Goal: Navigation & Orientation: Find specific page/section

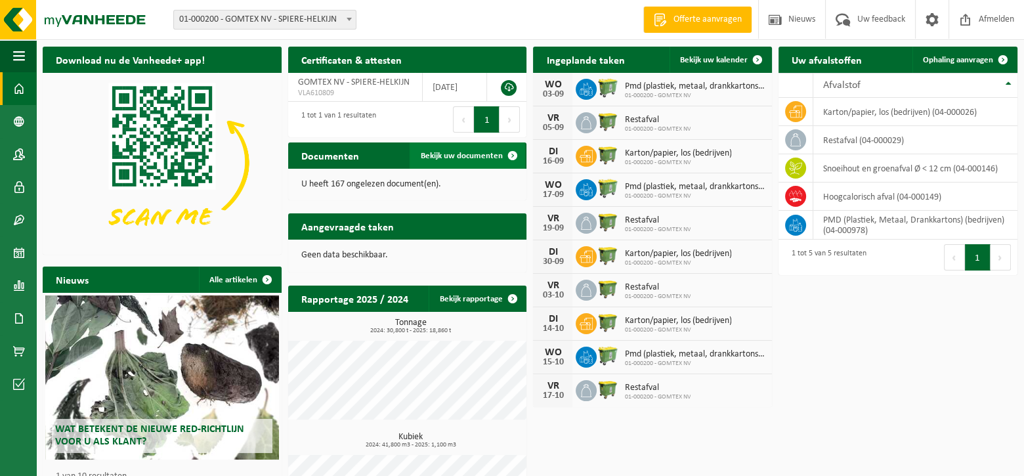
click at [436, 147] on link "Bekijk uw documenten" at bounding box center [466, 155] width 115 height 26
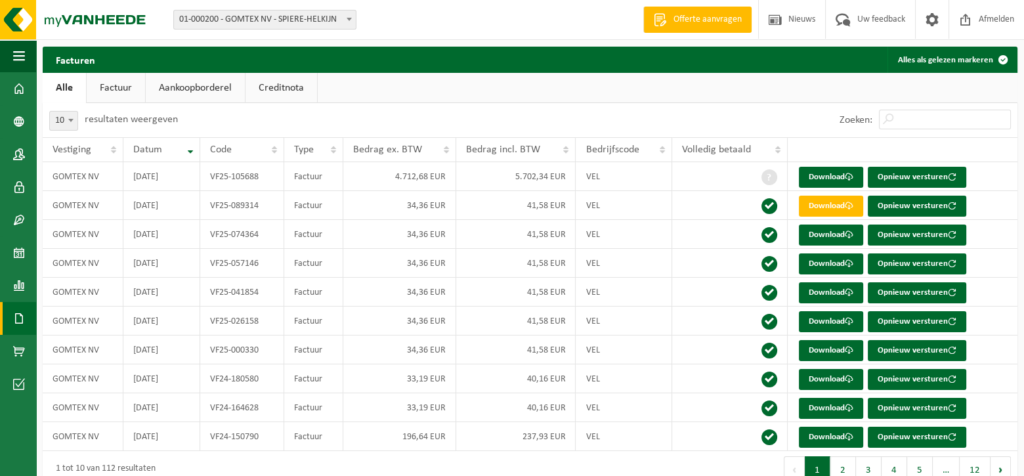
scroll to position [23, 0]
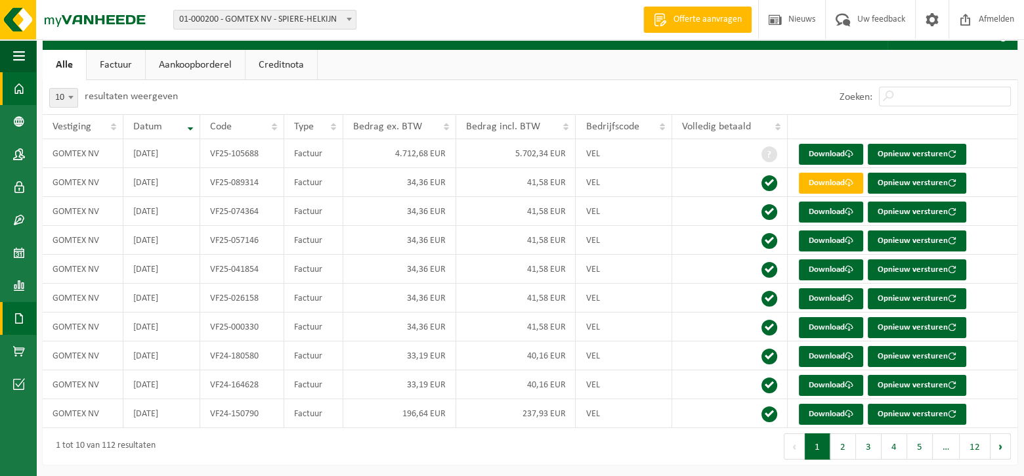
click at [16, 83] on span at bounding box center [19, 88] width 12 height 33
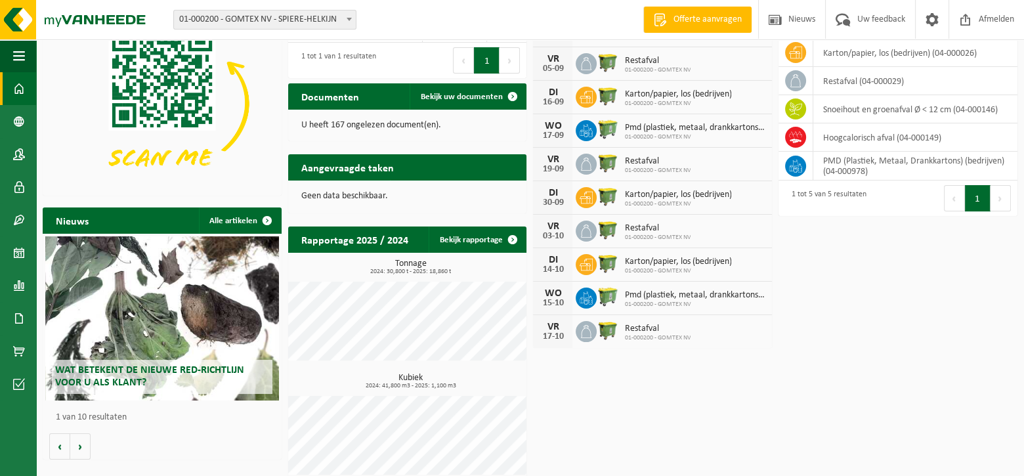
scroll to position [70, 0]
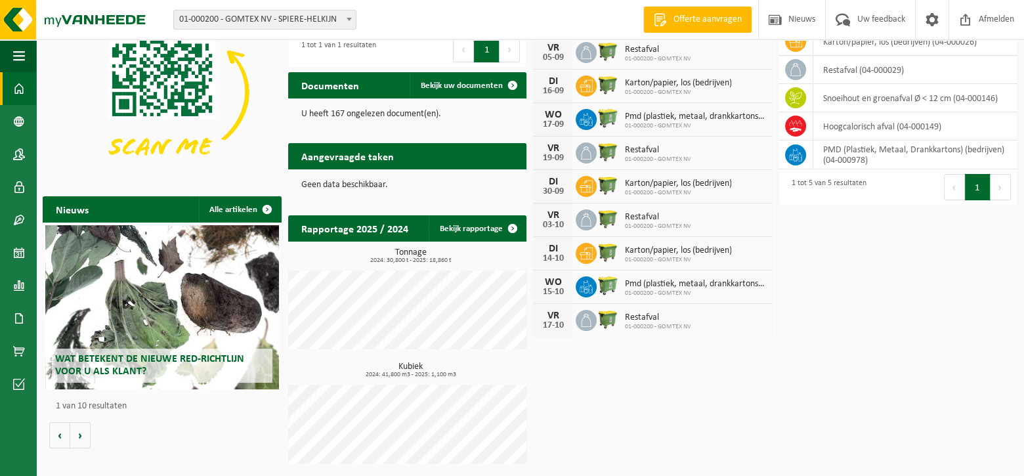
click at [152, 365] on h2 "Wat betekent de nieuwe RED-richtlijn voor u als klant?" at bounding box center [162, 365] width 220 height 34
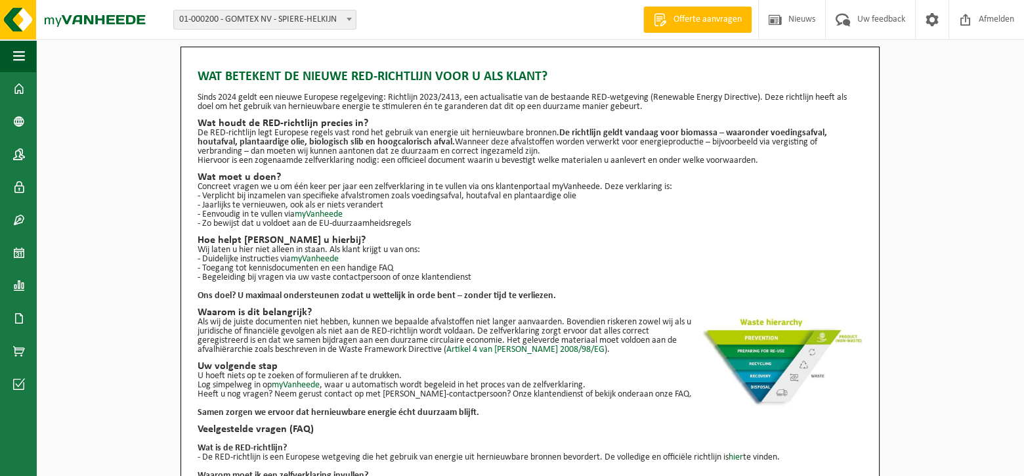
click at [814, 202] on p "- Jaarlijks te vernieuwen, ook als er niets verandert" at bounding box center [529, 205] width 665 height 9
click at [322, 18] on span "01-000200 - GOMTEX NV - SPIERE-HELKIJN" at bounding box center [265, 19] width 182 height 18
click at [16, 87] on span at bounding box center [19, 88] width 12 height 33
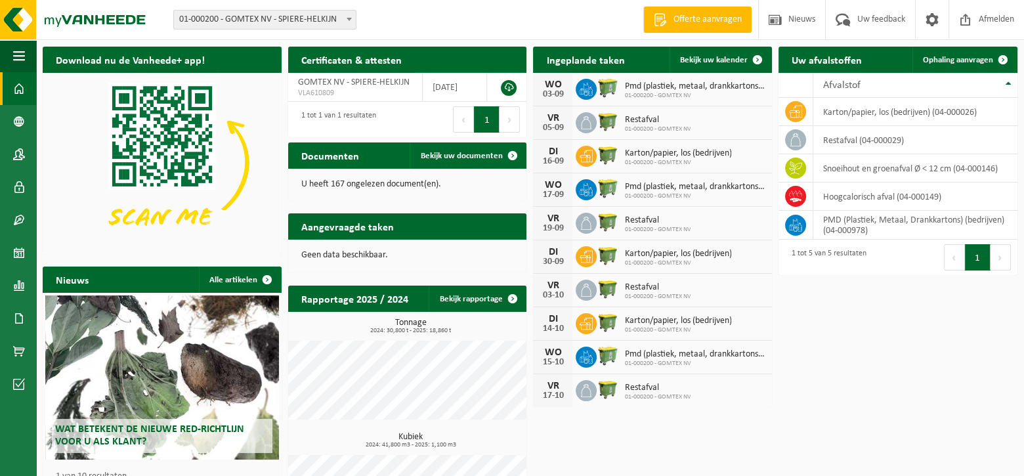
click at [449, 81] on span "Bekijk uw certificaten" at bounding box center [463, 85] width 77 height 9
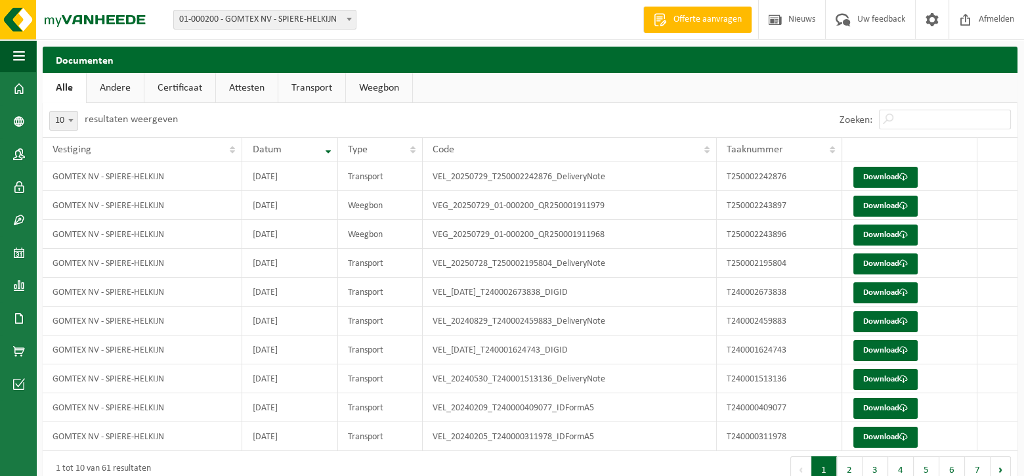
click at [449, 54] on h2 "Documenten" at bounding box center [530, 60] width 974 height 26
click at [105, 87] on link "Andere" at bounding box center [115, 88] width 57 height 30
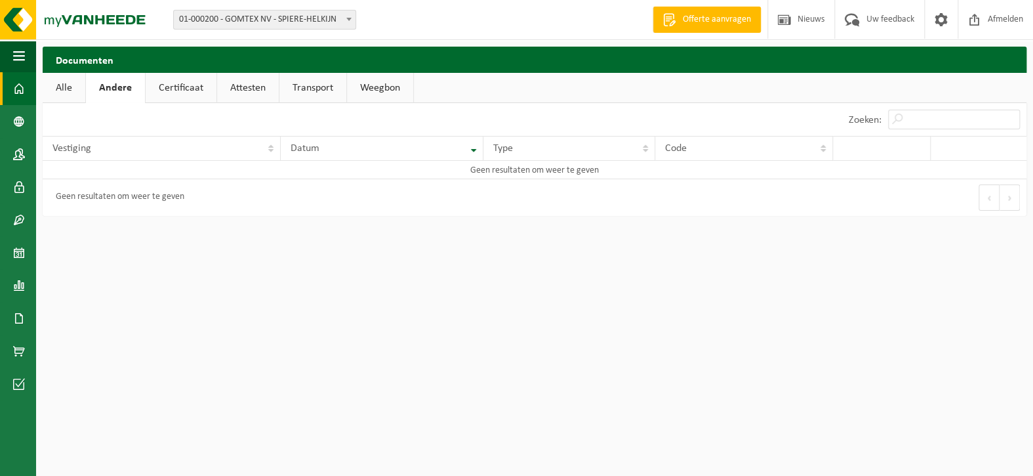
click at [18, 88] on span at bounding box center [19, 88] width 12 height 33
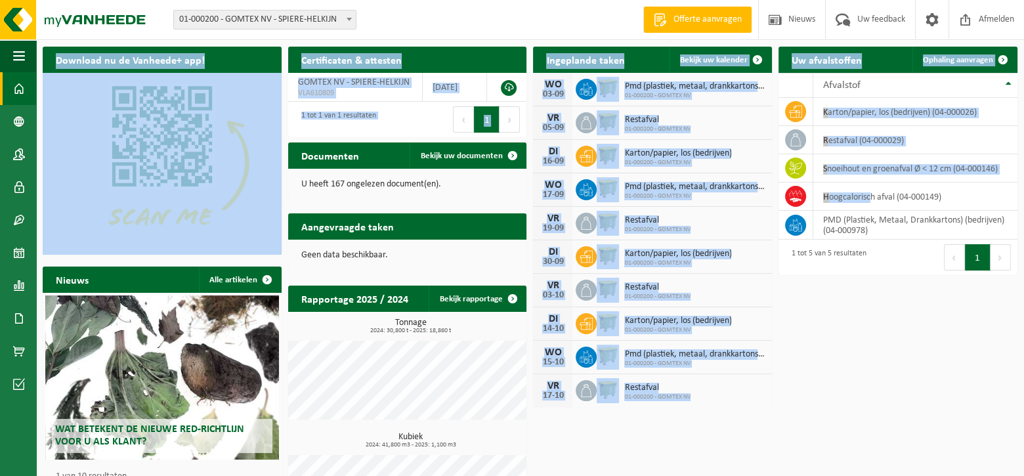
drag, startPoint x: 870, startPoint y: 195, endPoint x: 869, endPoint y: 307, distance: 112.2
click at [869, 307] on div "Download nu de Vanheede+ app! Verberg Certificaten & attesten Bekijk uw certifi…" at bounding box center [529, 293] width 981 height 507
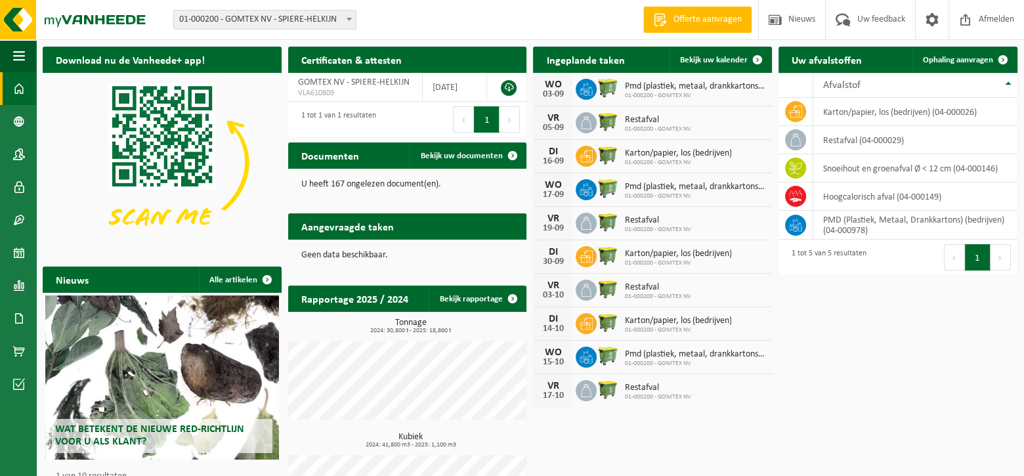
click at [869, 307] on div "Download nu de Vanheede+ app! Verberg Certificaten & attesten Bekijk uw certifi…" at bounding box center [529, 293] width 981 height 507
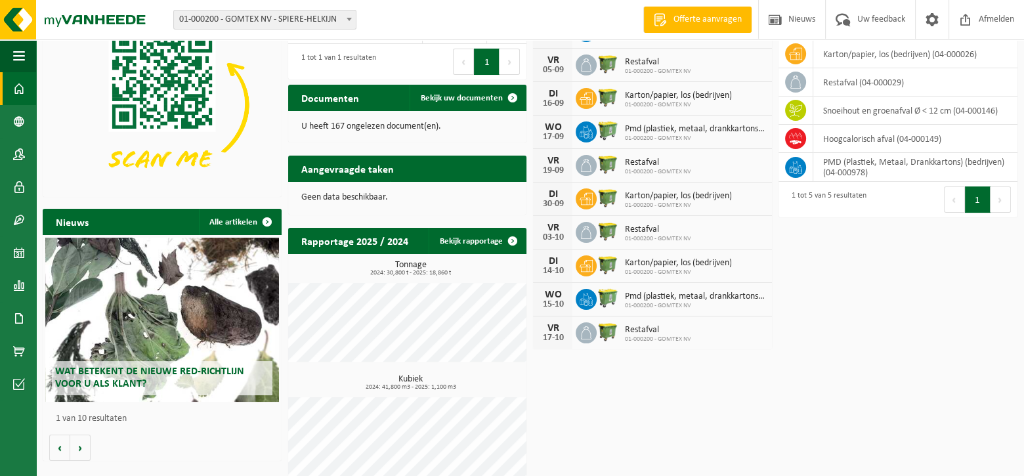
scroll to position [70, 0]
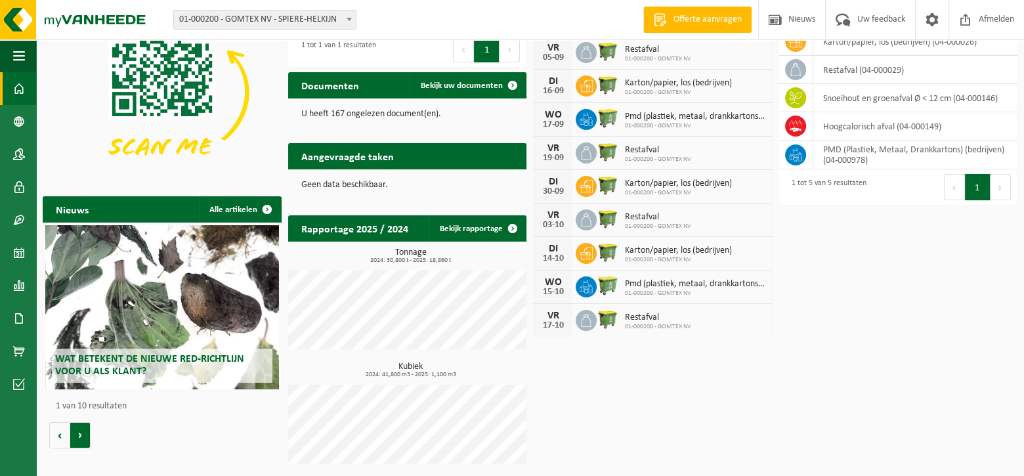
click at [82, 433] on button "Volgende" at bounding box center [80, 435] width 20 height 26
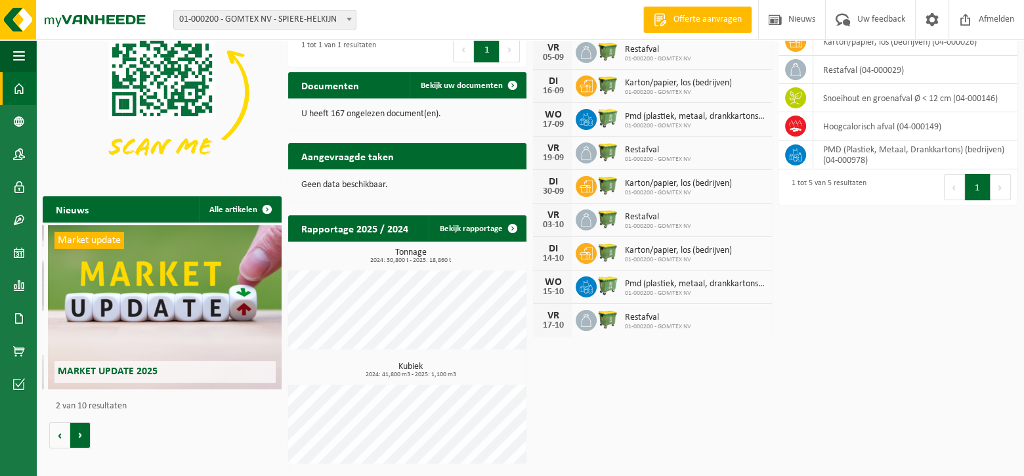
scroll to position [0, 238]
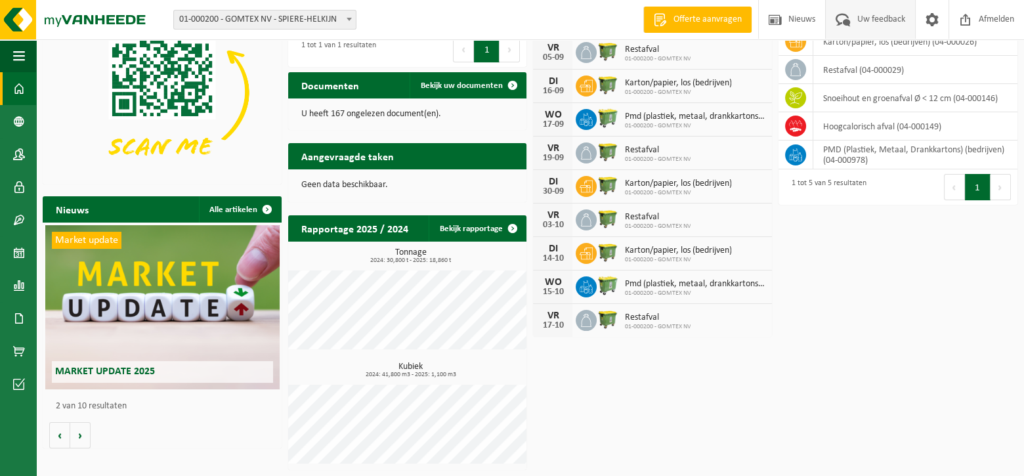
click at [882, 19] on span "Uw feedback" at bounding box center [881, 19] width 54 height 39
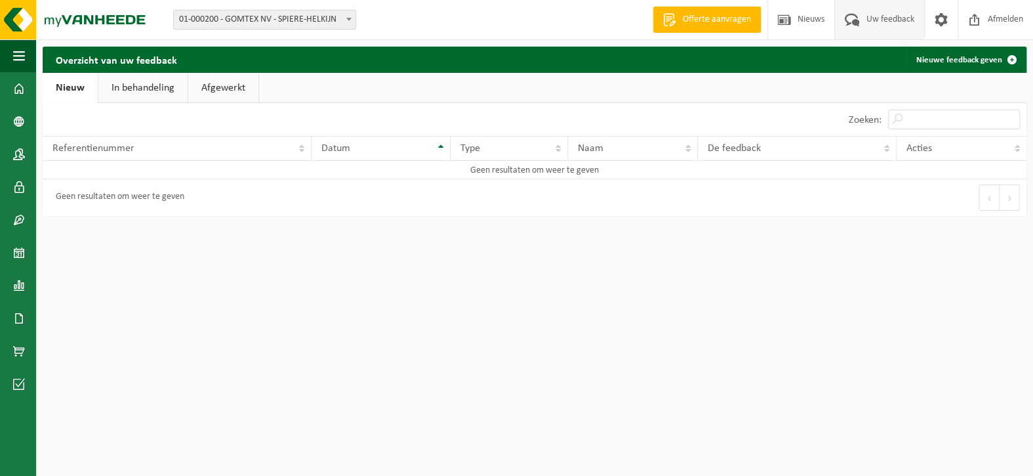
click at [146, 88] on link "In behandeling" at bounding box center [142, 88] width 89 height 30
click at [217, 81] on link "Afgewerkt" at bounding box center [225, 88] width 70 height 30
click at [16, 49] on span "button" at bounding box center [19, 55] width 12 height 33
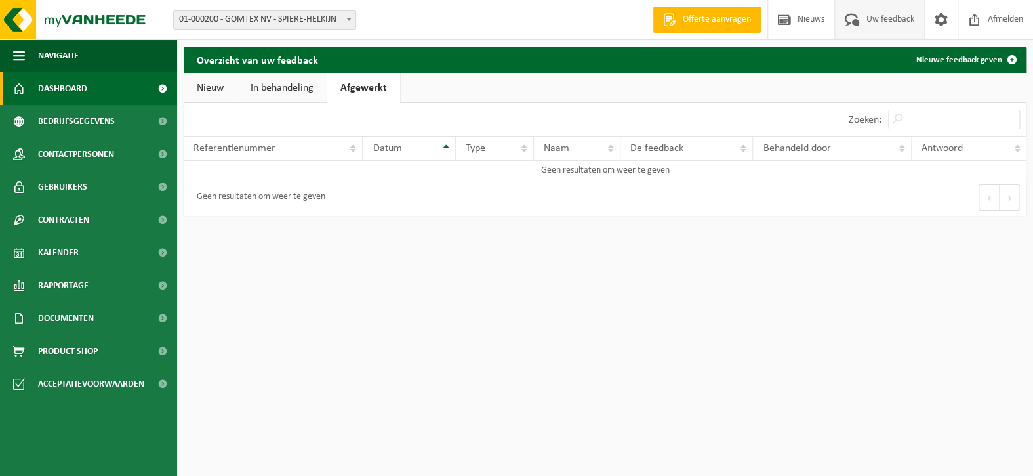
click at [86, 87] on span "Dashboard" at bounding box center [62, 88] width 49 height 33
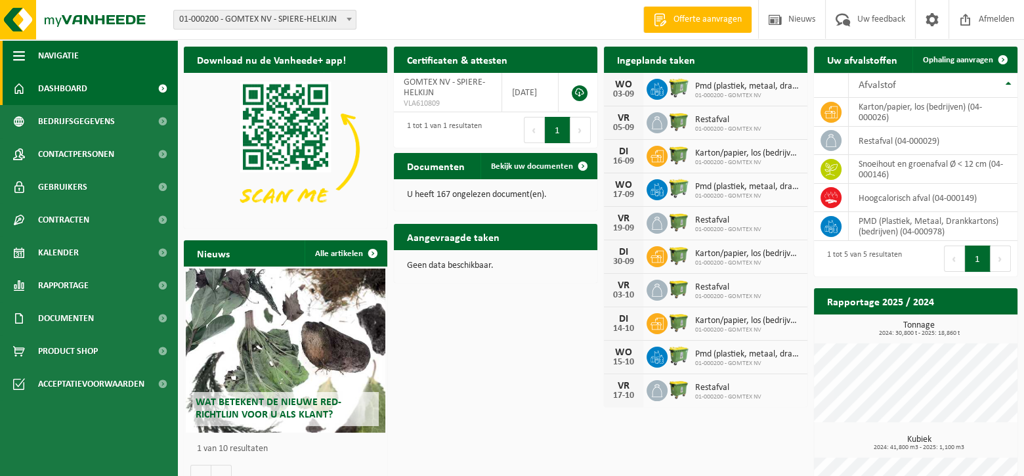
click at [58, 53] on span "Navigatie" at bounding box center [58, 55] width 41 height 33
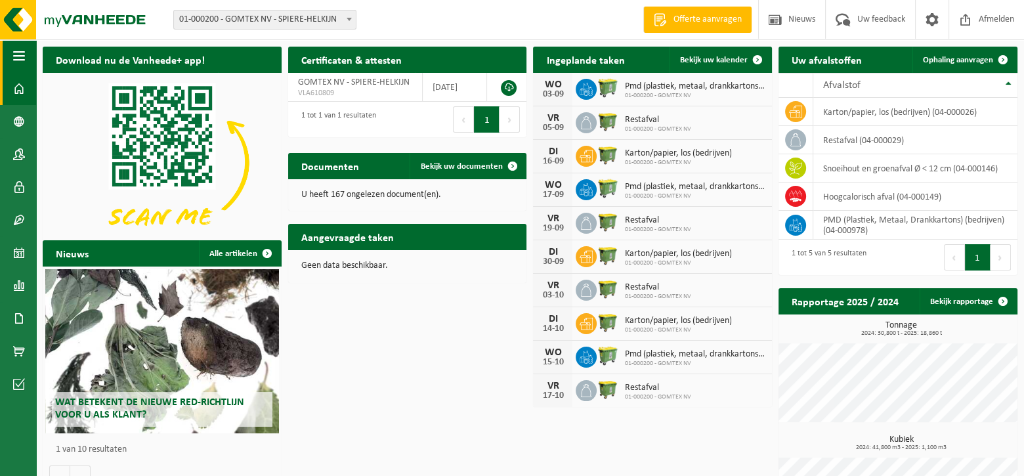
click at [22, 54] on span "button" at bounding box center [19, 55] width 12 height 33
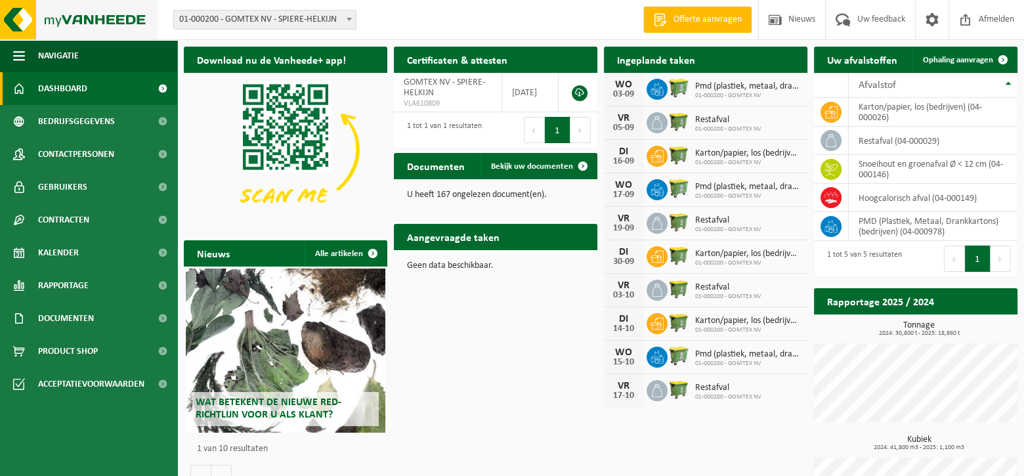
click at [89, 21] on img at bounding box center [78, 19] width 157 height 39
